Goal: Browse casually

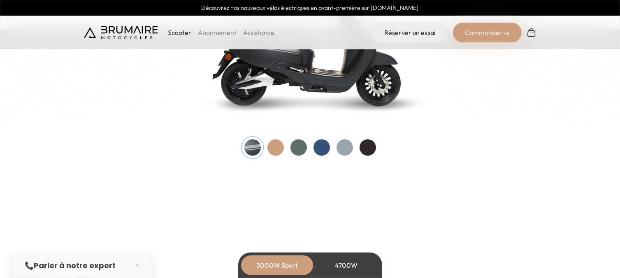
scroll to position [937, 0]
click at [273, 147] on div at bounding box center [275, 147] width 16 height 16
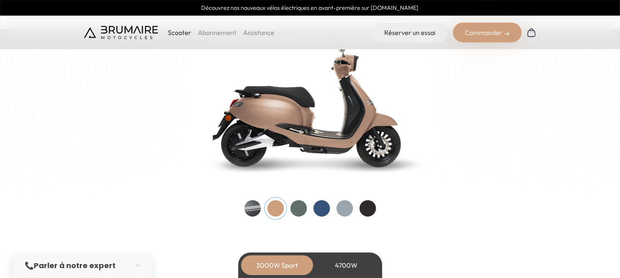
scroll to position [876, 0]
click at [298, 208] on div at bounding box center [298, 209] width 16 height 16
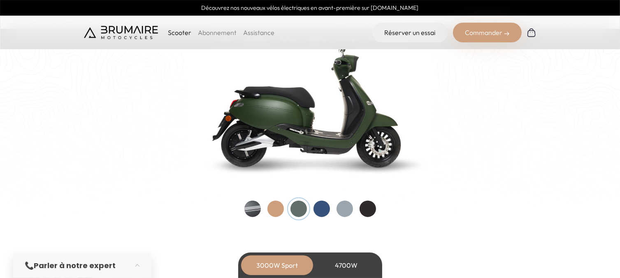
scroll to position [0, 0]
click at [321, 208] on div at bounding box center [321, 209] width 16 height 16
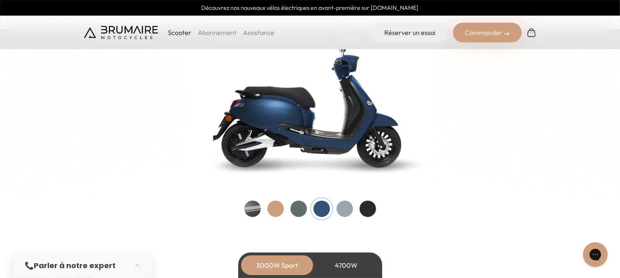
click at [339, 208] on div at bounding box center [344, 209] width 16 height 16
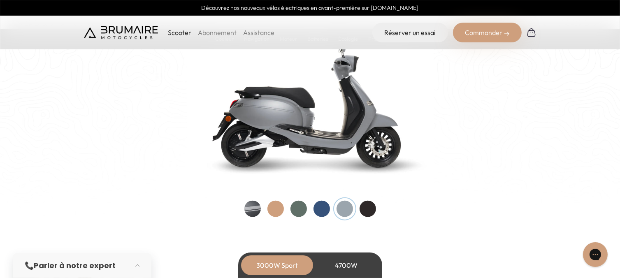
click at [366, 206] on div at bounding box center [367, 209] width 16 height 16
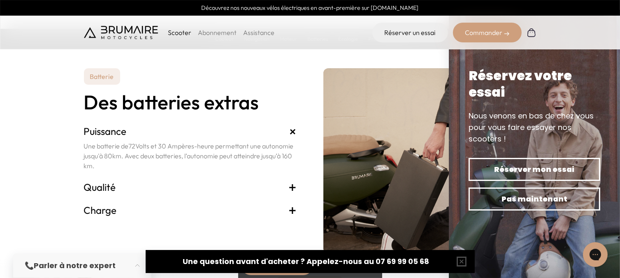
scroll to position [1699, 0]
click at [291, 188] on span "+" at bounding box center [293, 186] width 8 height 13
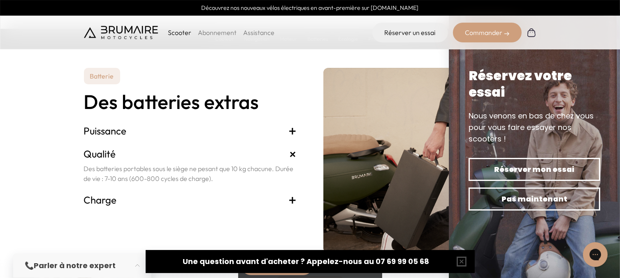
click at [291, 196] on span "+" at bounding box center [293, 199] width 8 height 13
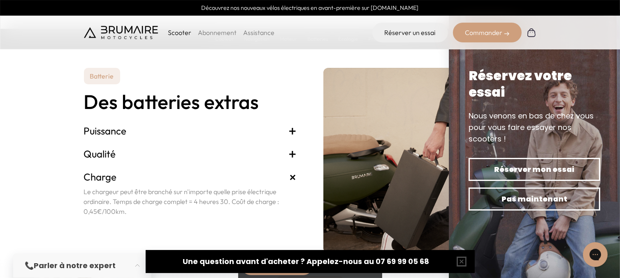
click at [294, 152] on span "+" at bounding box center [293, 153] width 8 height 13
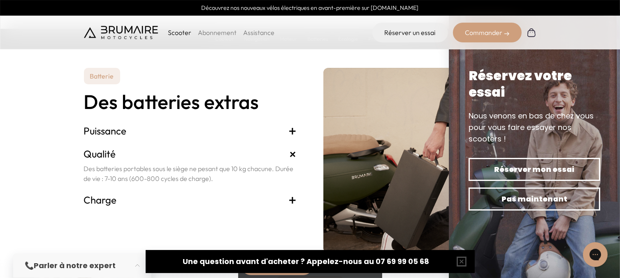
click at [289, 202] on span "+" at bounding box center [293, 199] width 8 height 13
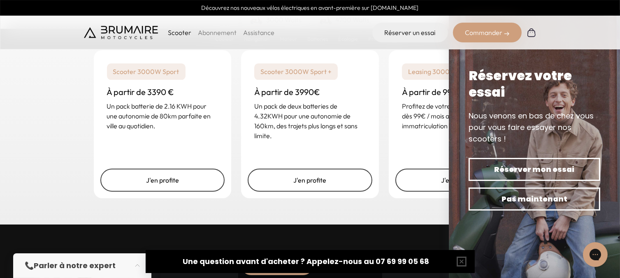
scroll to position [2043, 0]
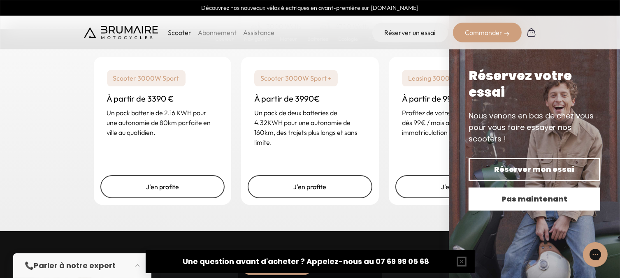
click at [505, 197] on span "Pas maintenant" at bounding box center [534, 199] width 103 height 12
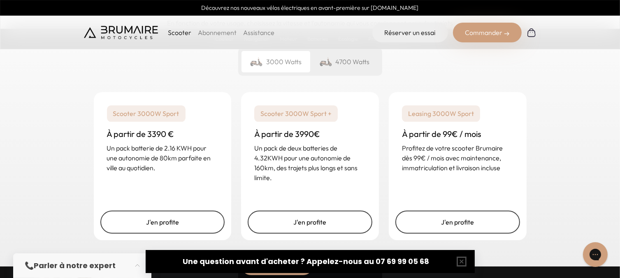
scroll to position [2008, 0]
click at [446, 115] on p "Leasing 3000W Sport" at bounding box center [441, 113] width 78 height 16
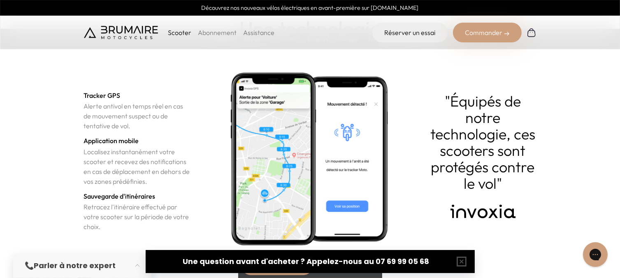
scroll to position [2832, 0]
